Goal: Find specific page/section: Locate item on page

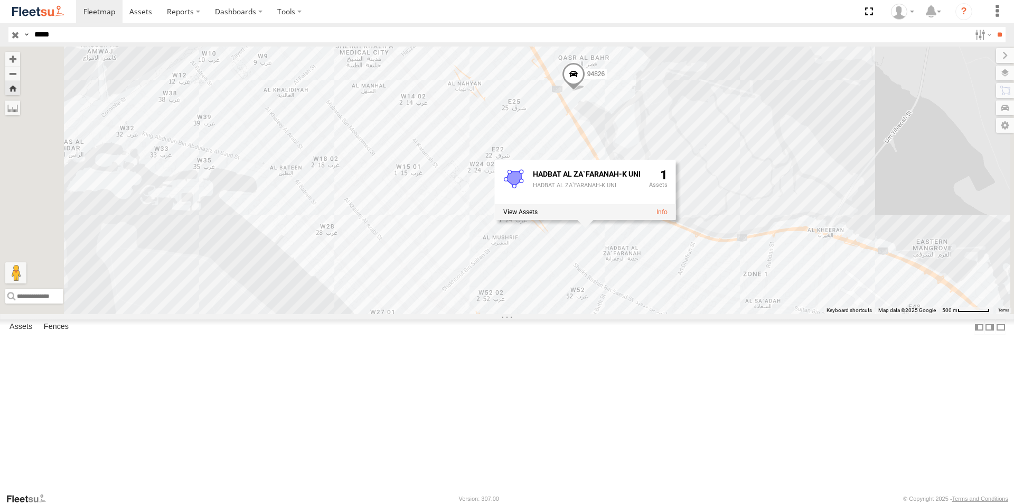
click at [0, 0] on div "94826 AUH-OAR-BIKE" at bounding box center [0, 0] width 0 height 0
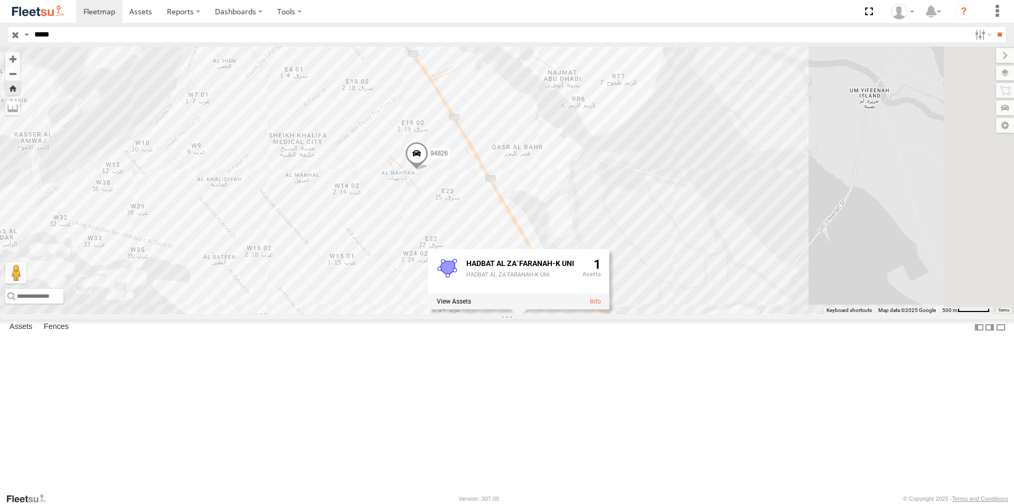
click at [0, 0] on div "94826 AUH-OAR-BIKE" at bounding box center [0, 0] width 0 height 0
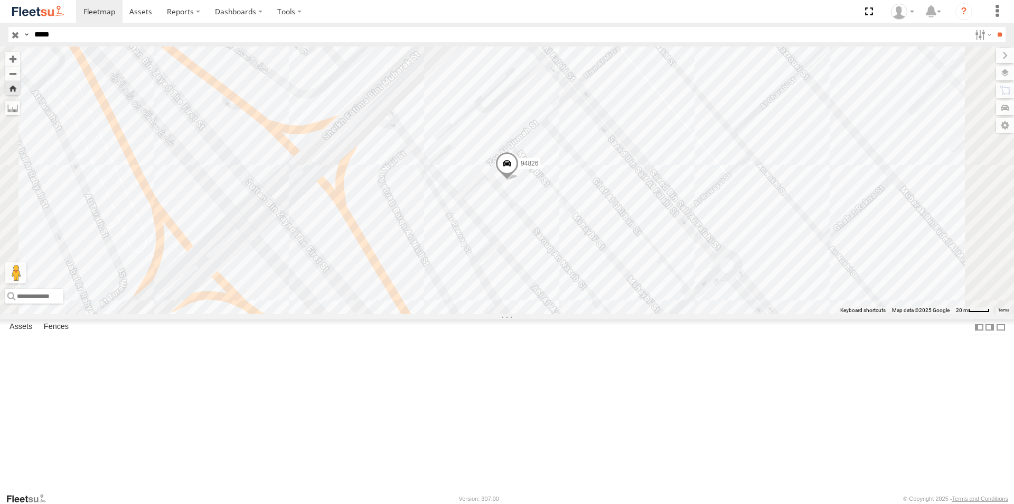
click at [519, 180] on span at bounding box center [507, 166] width 23 height 29
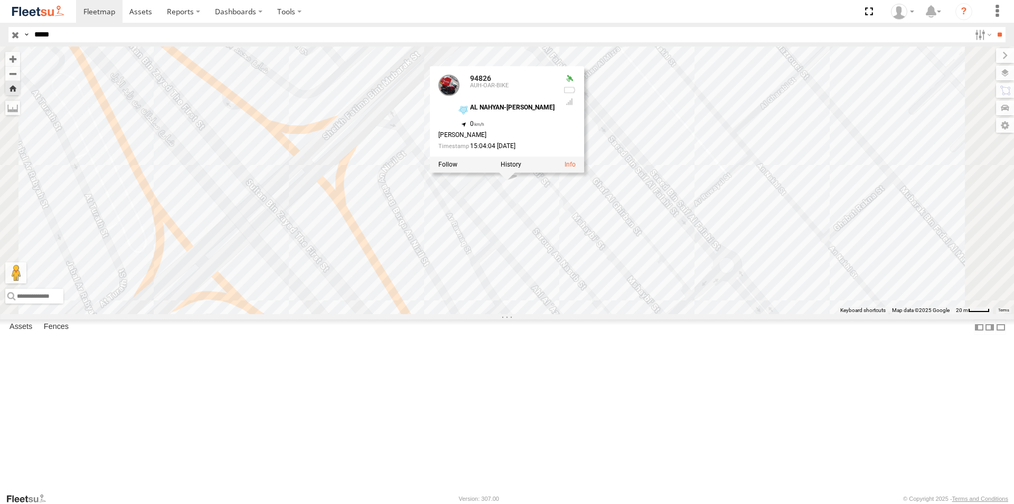
click at [515, 228] on div "94826 94826 AUH-OAR-BIKE AL NAHYAN-MAMOORAA&B 24.46701 , 54.38454 0 [PERSON_NAM…" at bounding box center [507, 179] width 1014 height 267
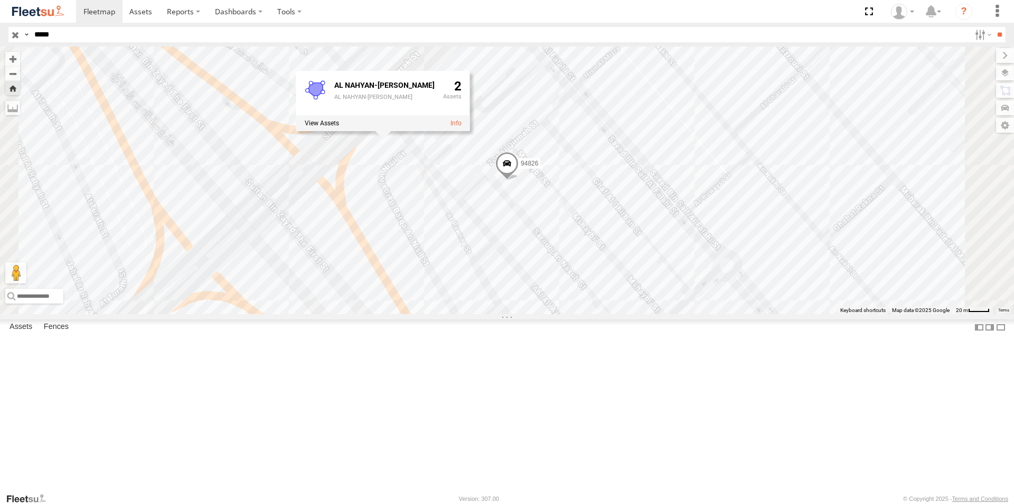
click at [0, 0] on div "94826" at bounding box center [0, 0] width 0 height 0
click at [519, 180] on span at bounding box center [507, 166] width 23 height 29
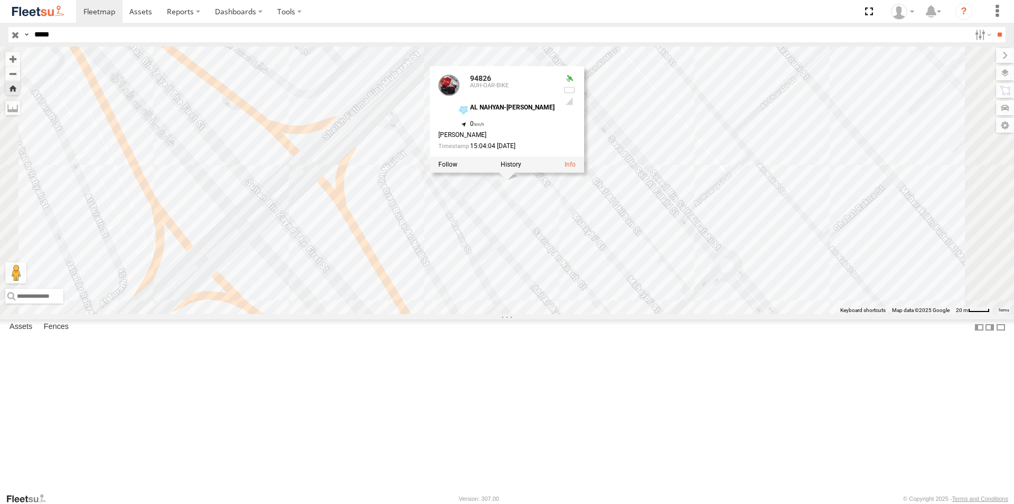
click at [516, 211] on div "94826 94826 AUH-OAR-BIKE AL NAHYAN-MAMOORAA&B 24.46701 , 54.38454 0 [PERSON_NAM…" at bounding box center [507, 179] width 1014 height 267
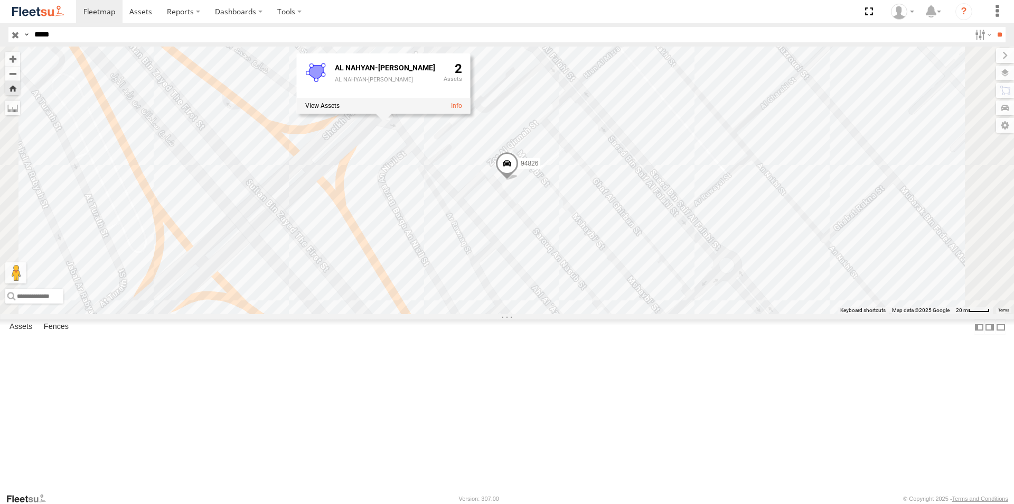
click at [435, 83] on div "AL NAHYAN-[PERSON_NAME]" at bounding box center [385, 80] width 100 height 6
click at [601, 271] on div "94826 AL NAHYAN-[PERSON_NAME] AL NAHYAN-[PERSON_NAME] 2" at bounding box center [507, 179] width 1014 height 267
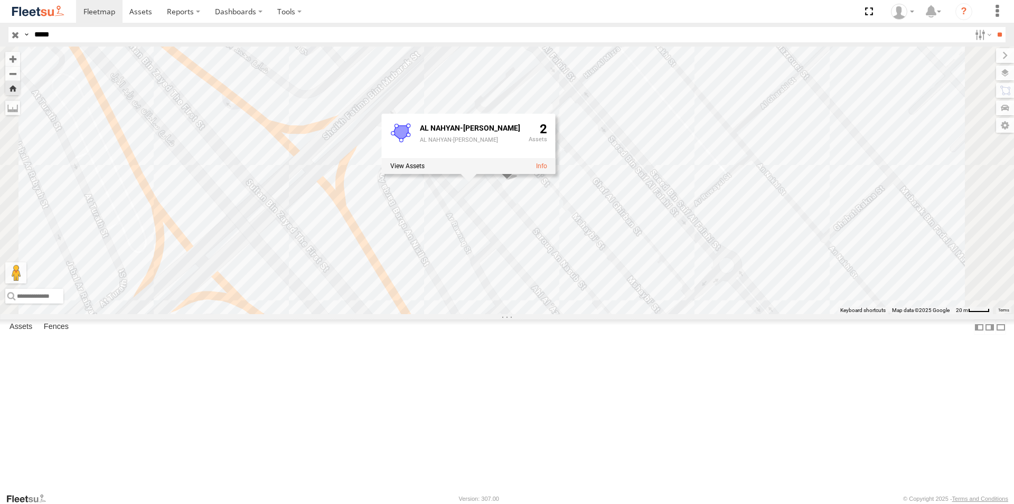
click at [427, 163] on div "94826 AL NAHYAN-[PERSON_NAME] AL NAHYAN-[PERSON_NAME] 2" at bounding box center [507, 179] width 1014 height 267
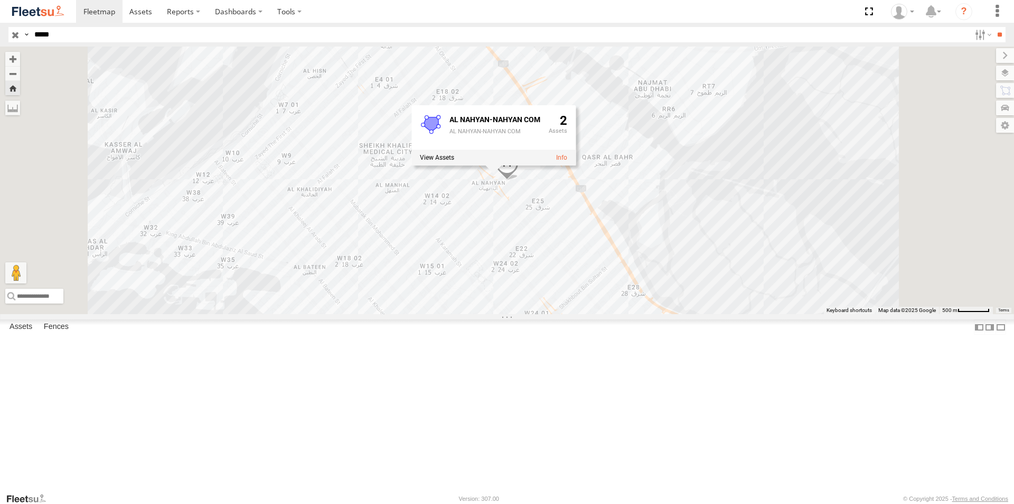
click at [0, 0] on div "94826" at bounding box center [0, 0] width 0 height 0
click at [0, 0] on div "94826 AUH-OAR-BIKE" at bounding box center [0, 0] width 0 height 0
